Goal: Transaction & Acquisition: Purchase product/service

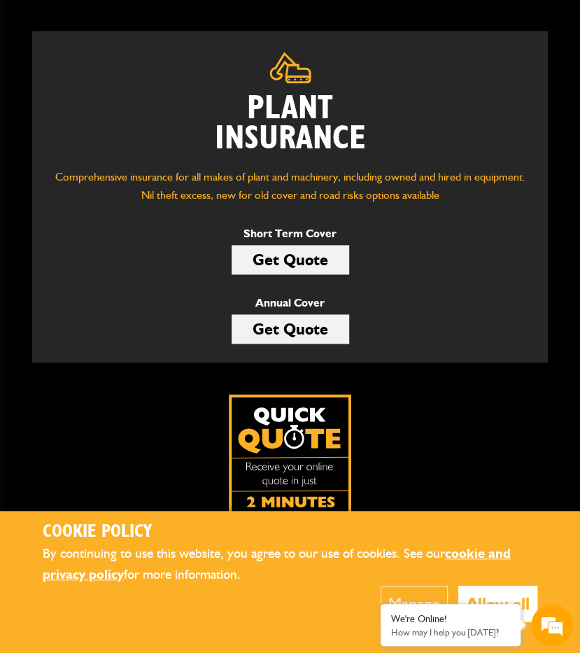
scroll to position [420, 0]
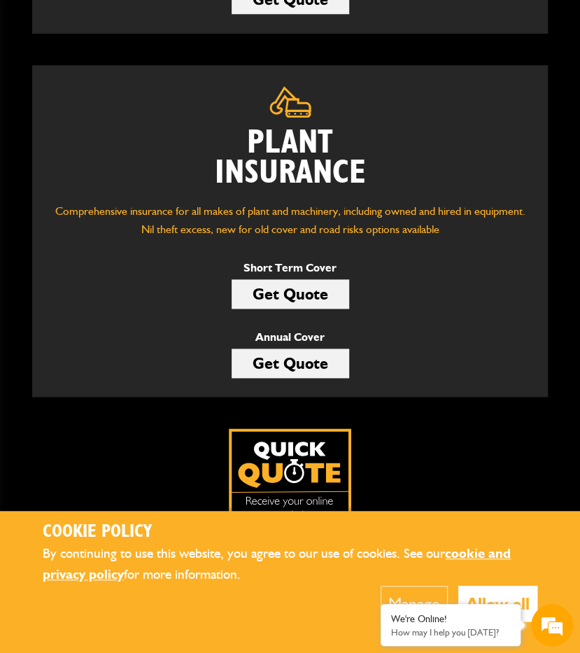
click at [295, 289] on link "Get Quote" at bounding box center [291, 293] width 118 height 29
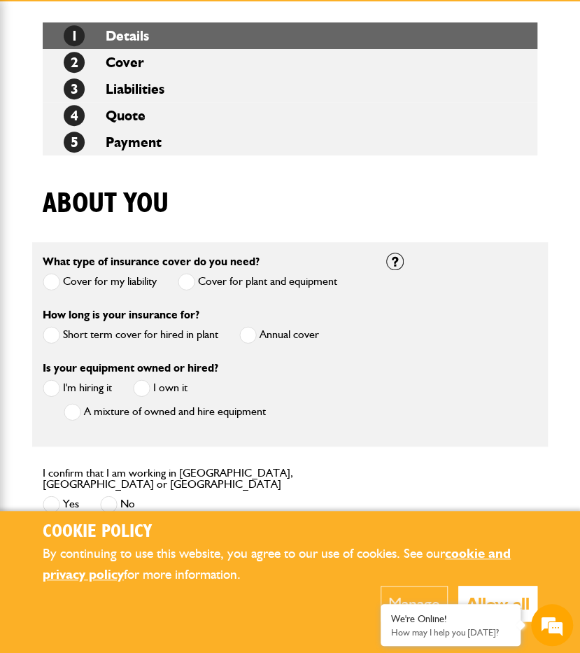
scroll to position [350, 0]
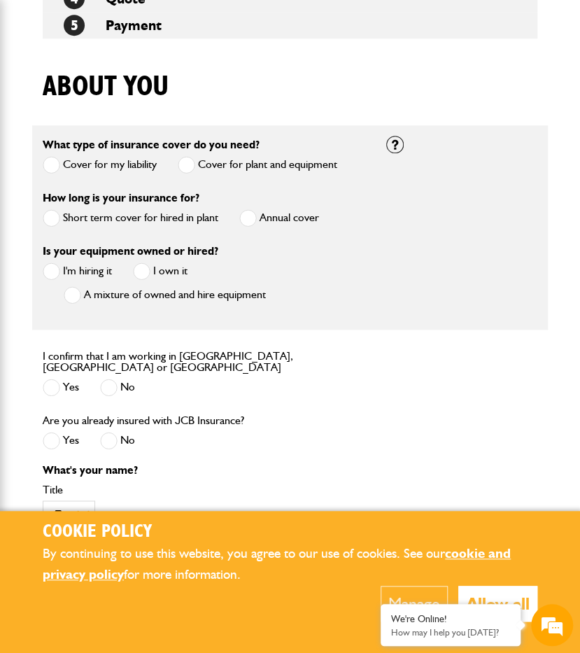
click at [83, 216] on label "Short term cover for hired in plant" at bounding box center [131, 217] width 176 height 17
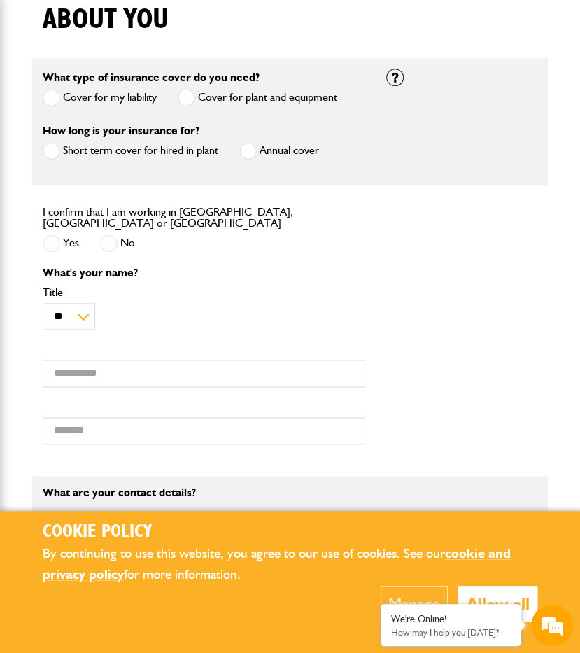
scroll to position [420, 0]
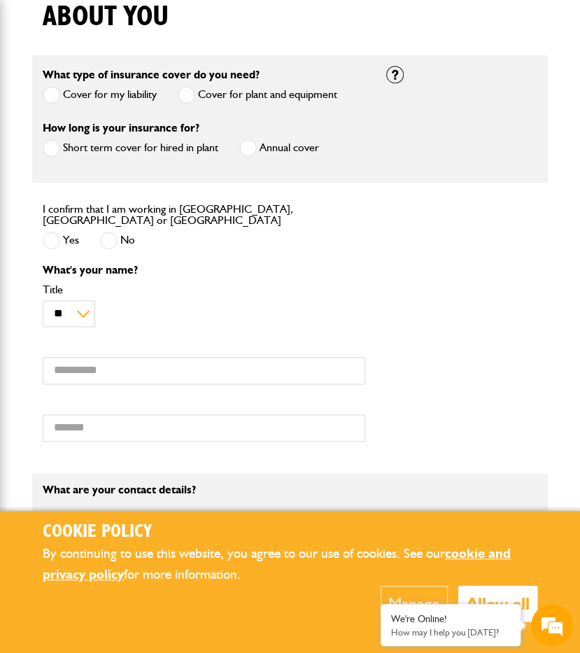
click at [64, 231] on div "Yes" at bounding box center [61, 242] width 36 height 23
click at [62, 232] on label "Yes" at bounding box center [61, 240] width 36 height 17
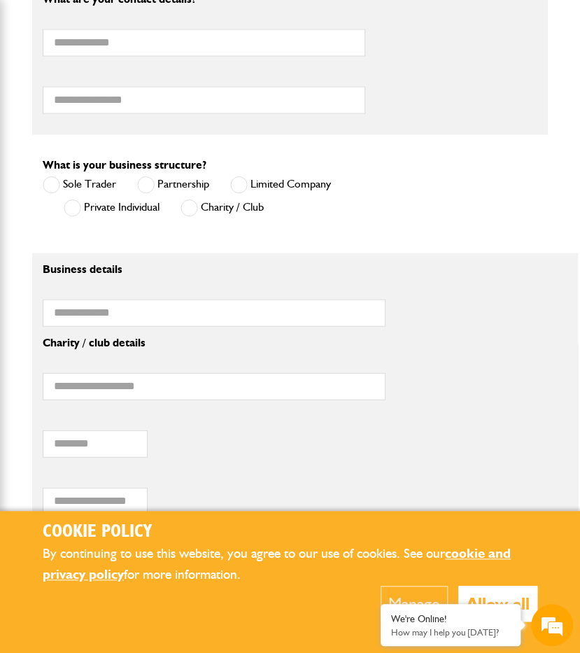
scroll to position [0, 0]
click at [97, 205] on label "Private Individual" at bounding box center [112, 207] width 96 height 17
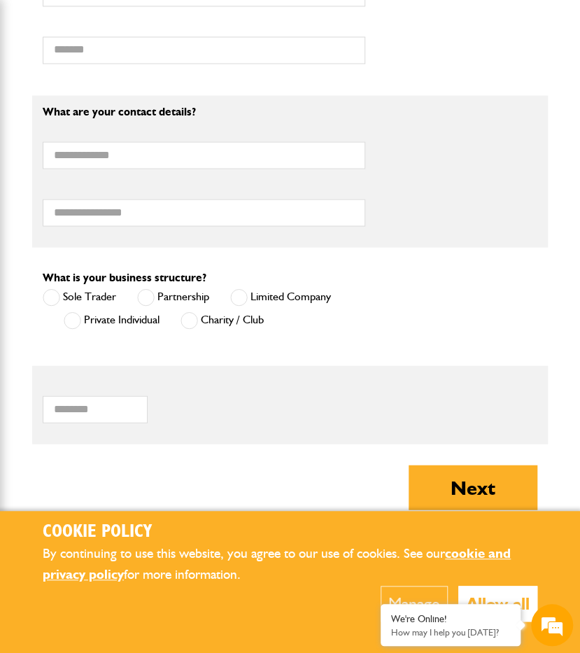
scroll to position [448, 0]
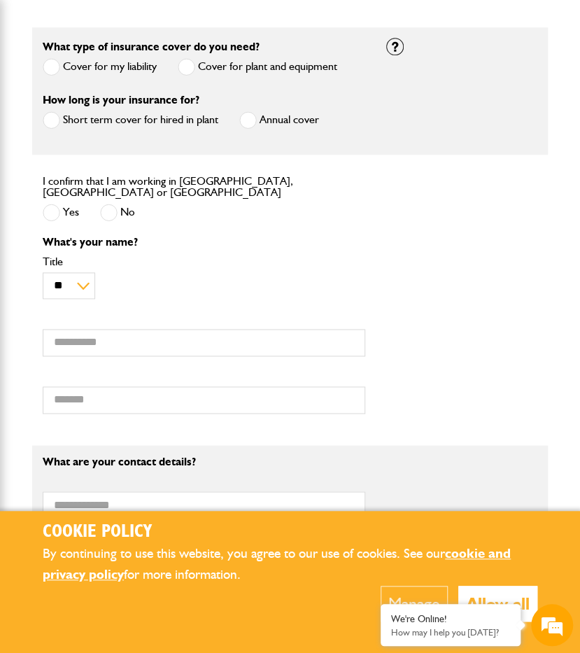
drag, startPoint x: 40, startPoint y: 230, endPoint x: 46, endPoint y: 214, distance: 16.6
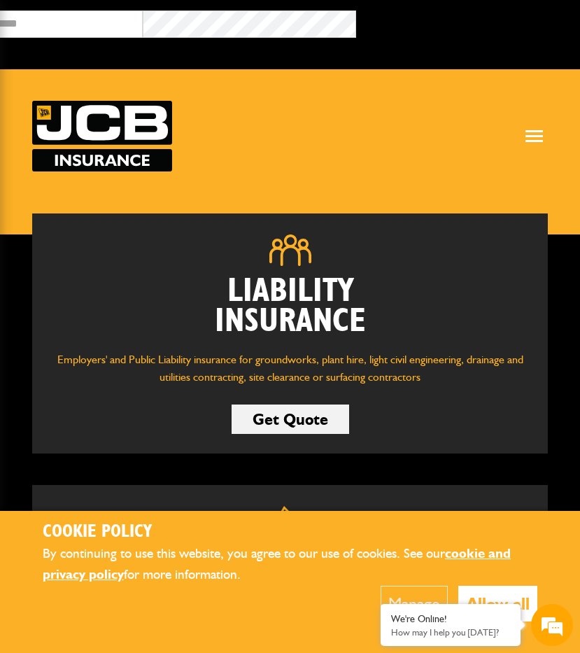
scroll to position [415, 0]
